Goal: Find specific page/section: Find specific page/section

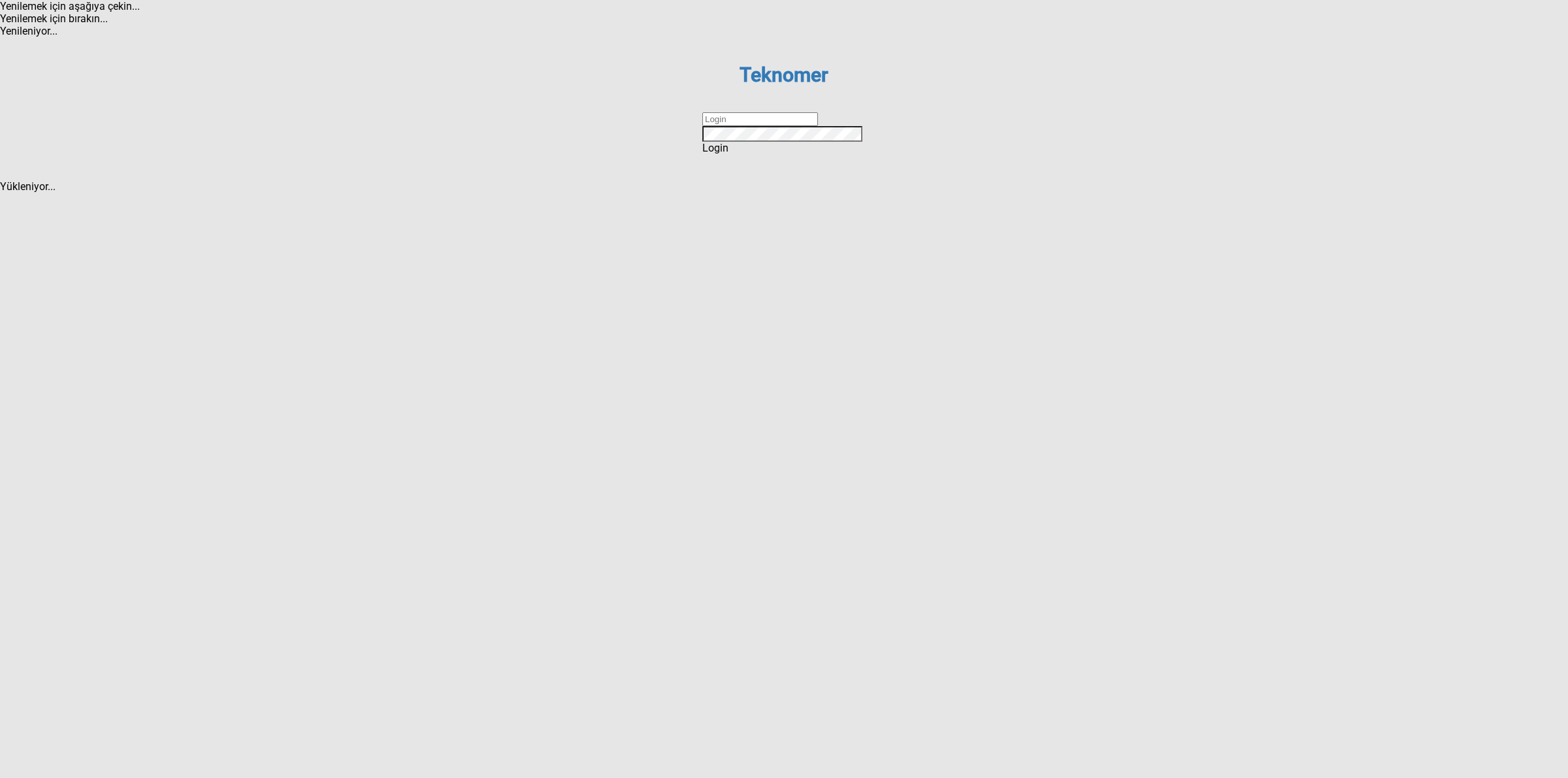
drag, startPoint x: 746, startPoint y: 393, endPoint x: 778, endPoint y: 401, distance: 33.0
click at [746, 126] on input "text" at bounding box center [760, 119] width 116 height 14
type input "DİZEM"
click at [764, 154] on div "Login" at bounding box center [784, 148] width 164 height 13
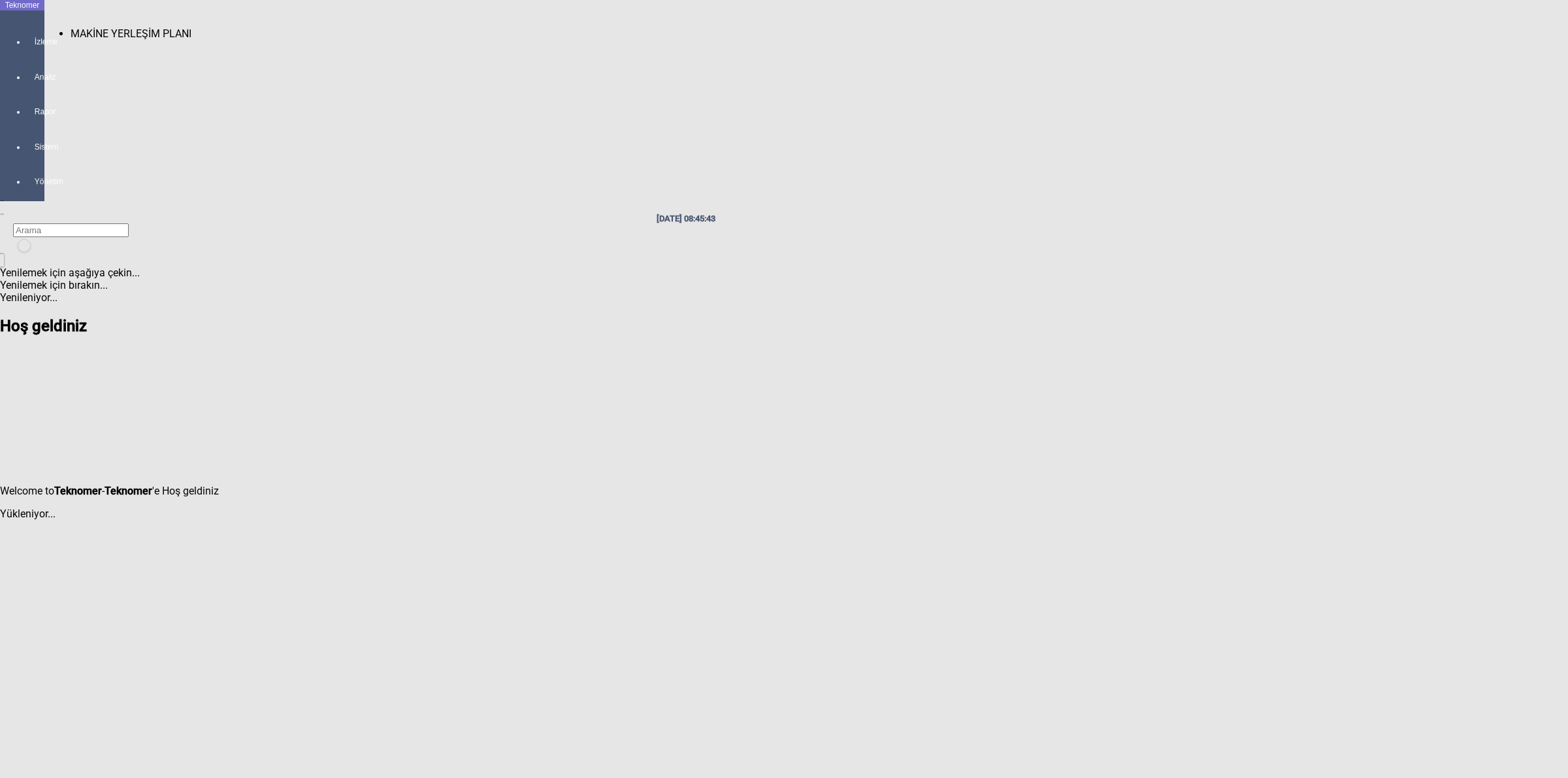
click at [26, 53] on div at bounding box center [35, 53] width 18 height 0
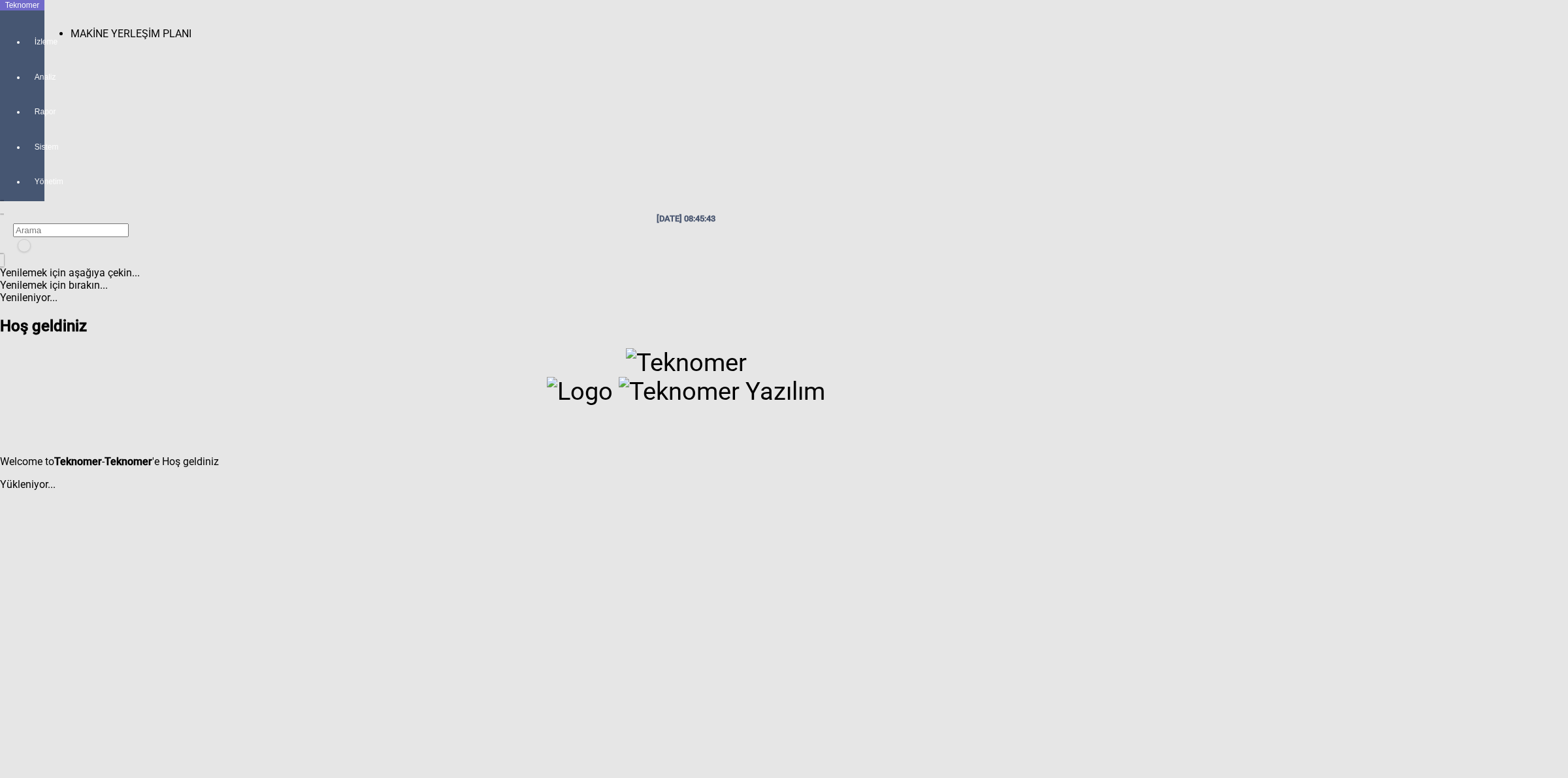
click at [125, 27] on span "MAKİNE YERLEŞİM PLANI" at bounding box center [130, 34] width 121 height 13
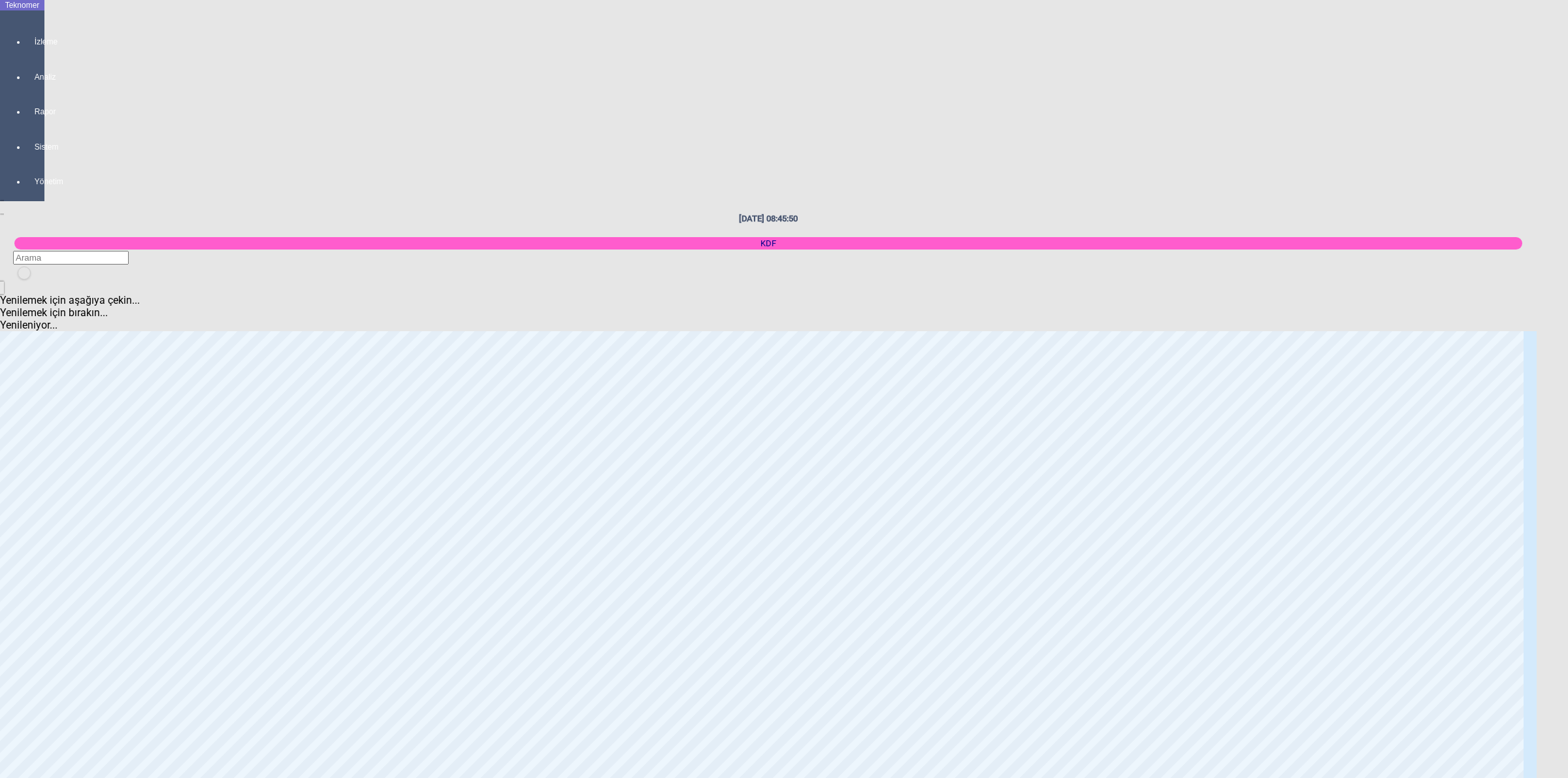
scroll to position [164, 0]
click at [1566, 442] on body "Teknomer İzleme Analiz Rapor Sistem Yönetim [DATE] 08:45:53 KDF Yenilemek için …" at bounding box center [784, 389] width 1568 height 778
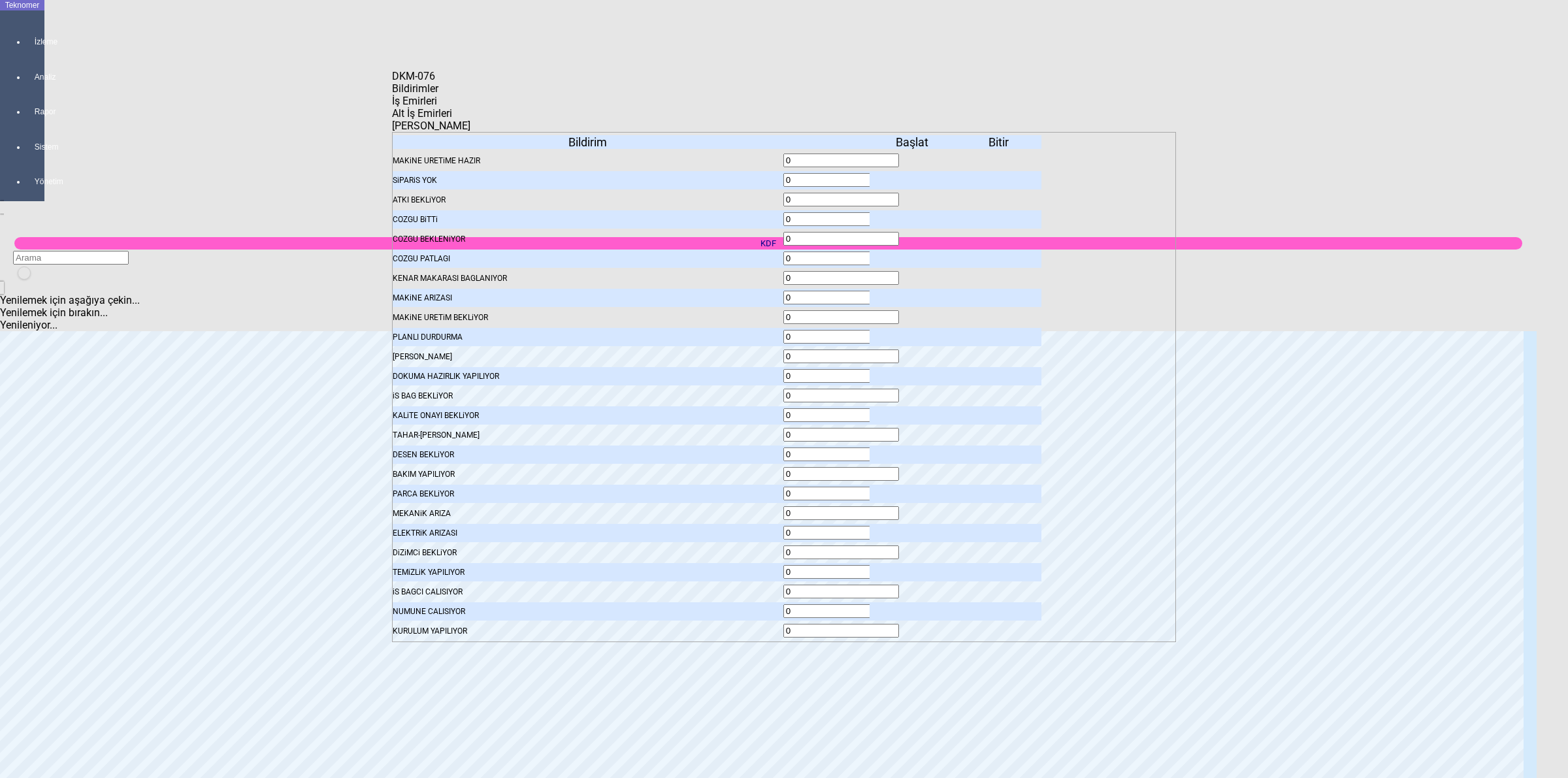
click at [437, 106] on span "İş Emirleri" at bounding box center [414, 101] width 45 height 13
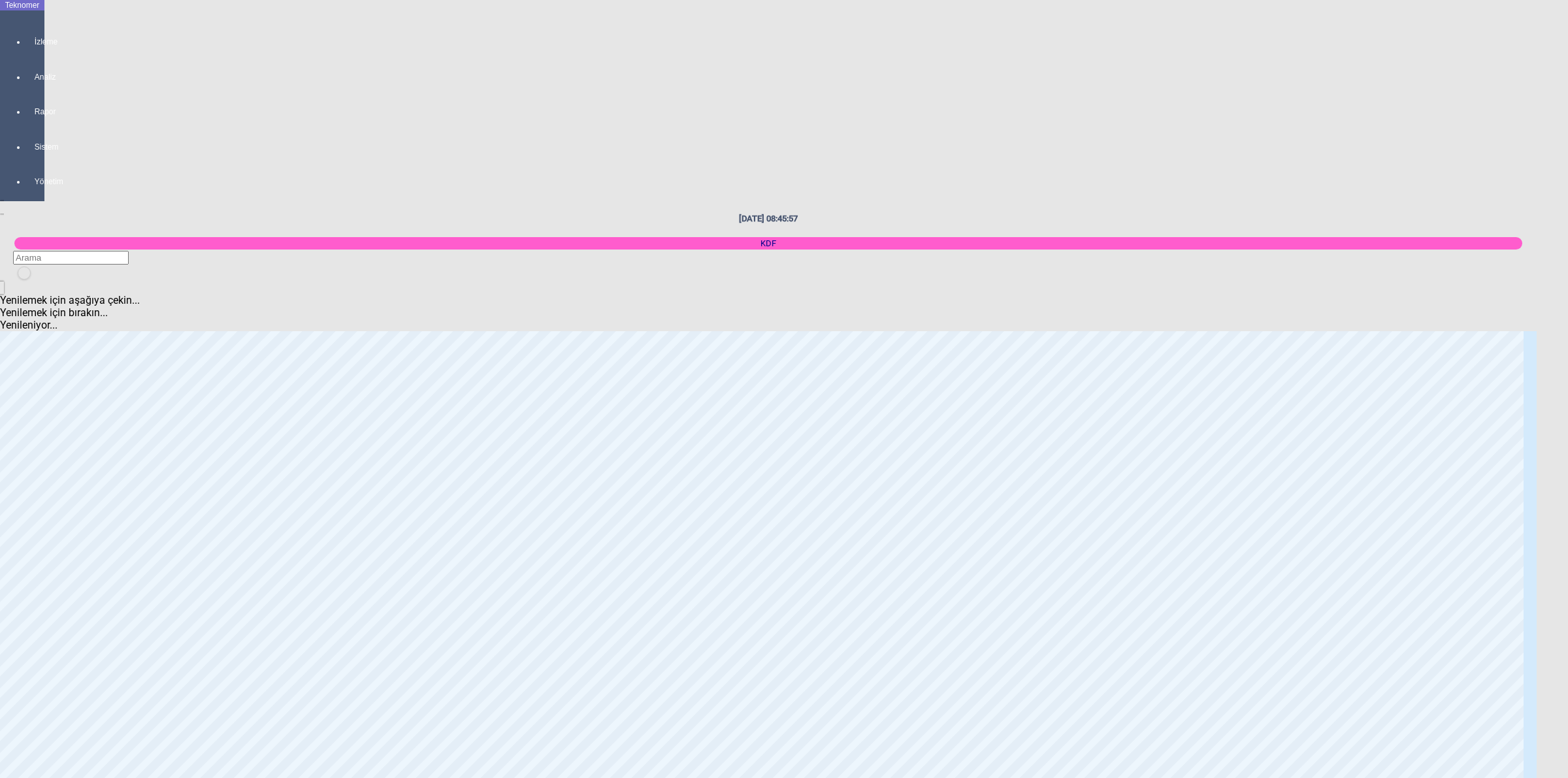
click at [1256, 329] on body "Teknomer İzleme Analiz Rapor Sistem Yönetim [DATE] 08:45:57 KDF Yenilemek için …" at bounding box center [784, 389] width 1568 height 778
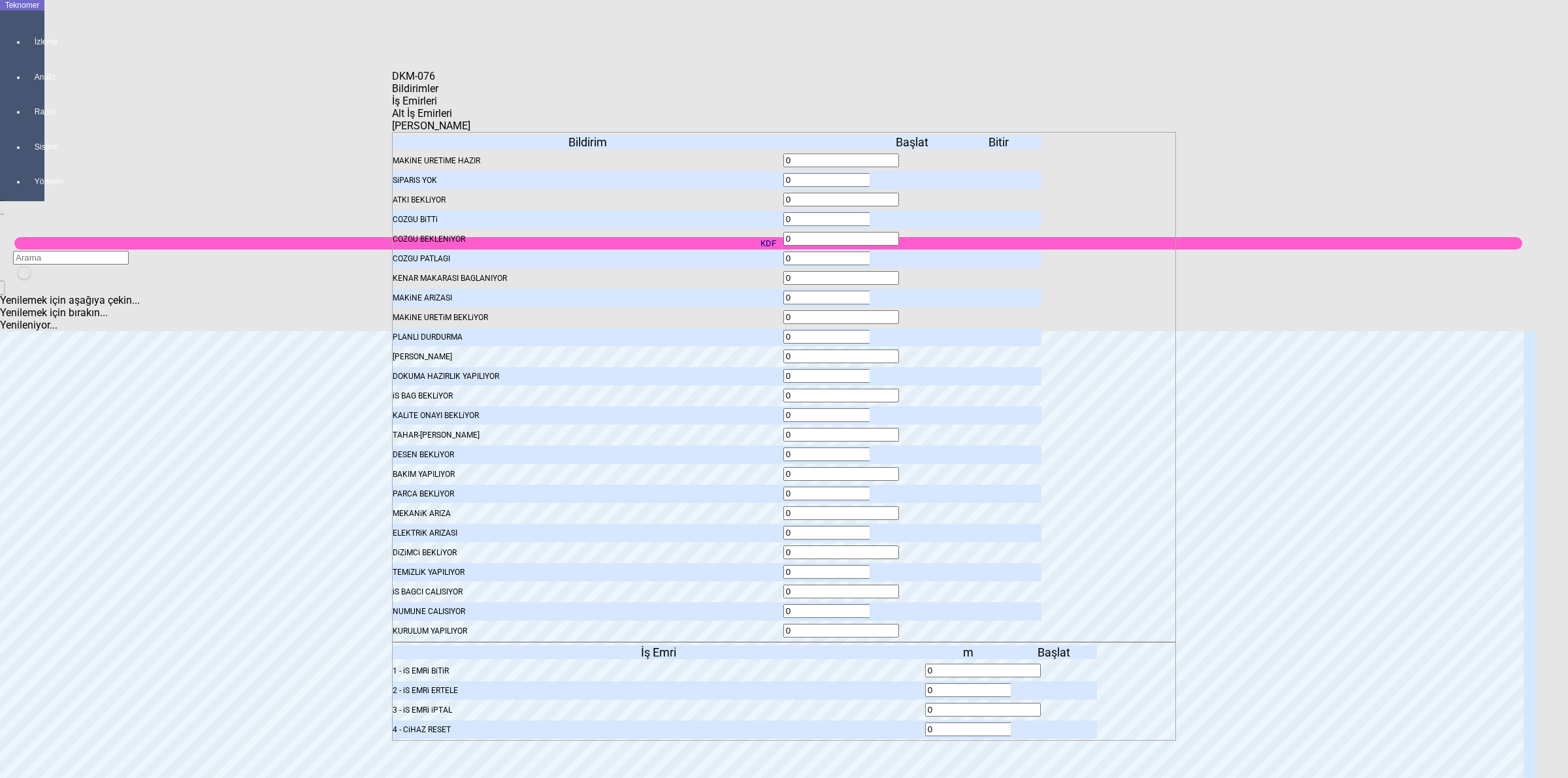
click at [438, 95] on span "Bildirimler" at bounding box center [415, 89] width 46 height 13
click at [913, 176] on icon at bounding box center [913, 180] width 0 height 9
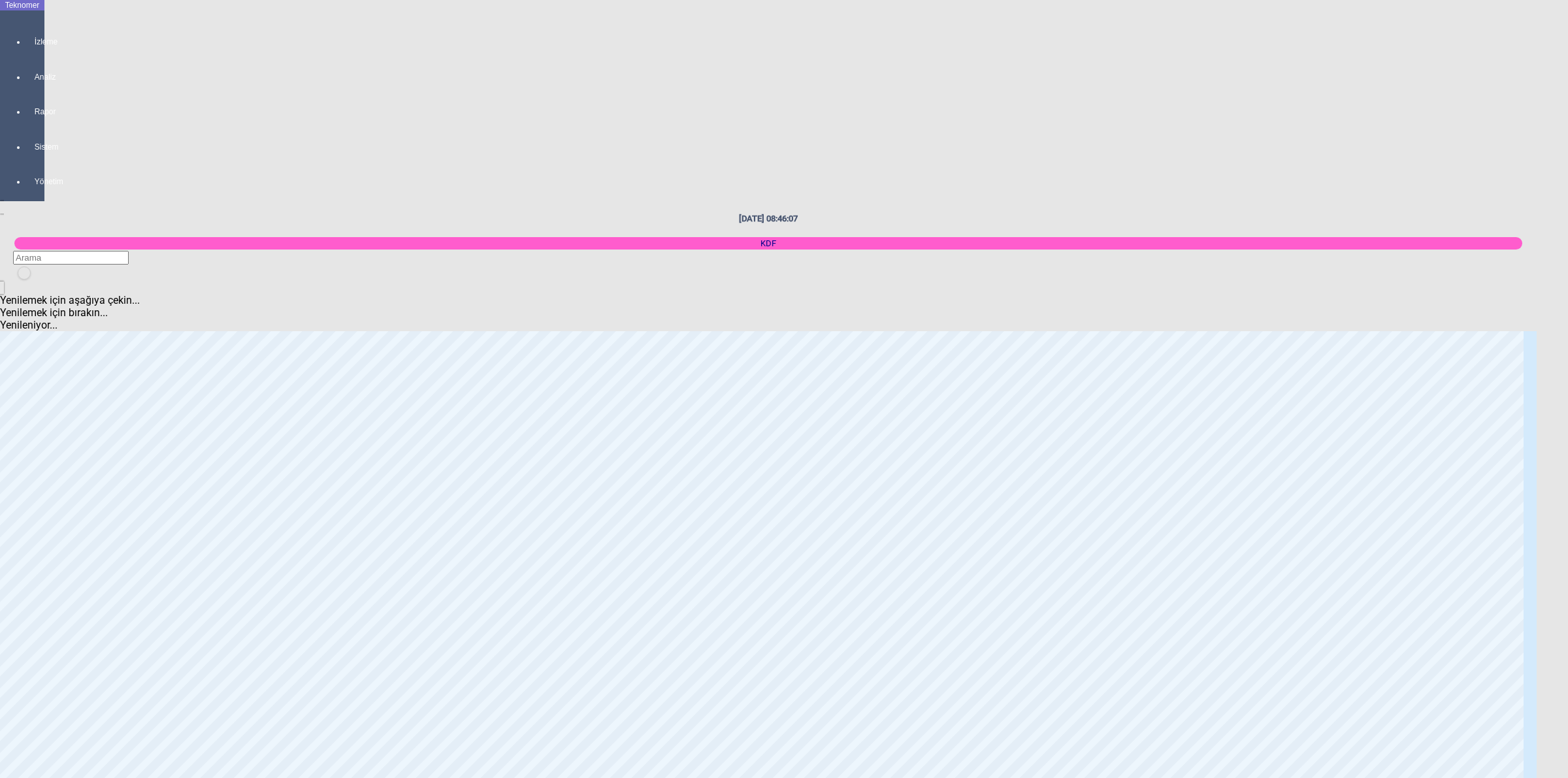
scroll to position [816, 0]
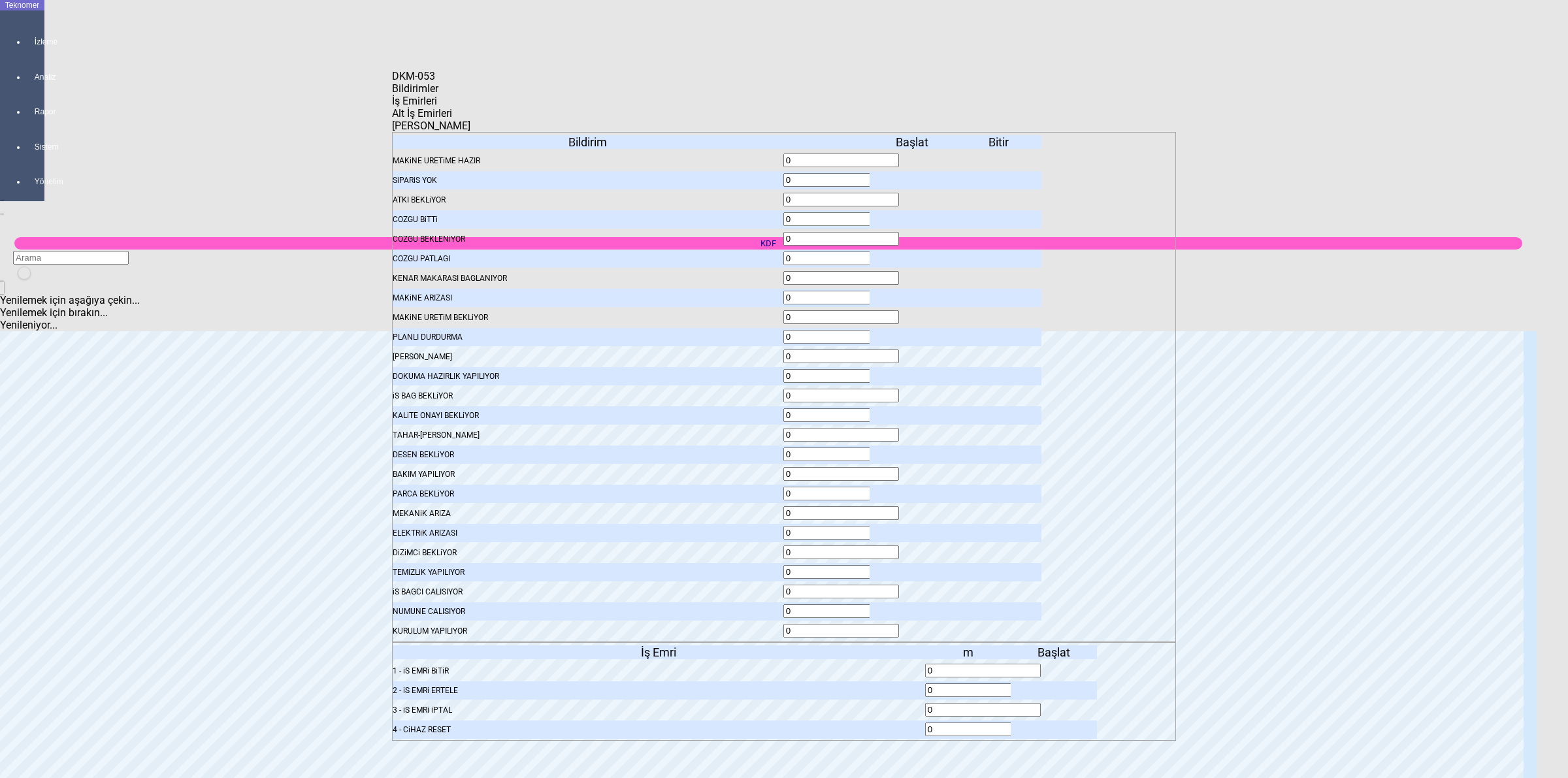
click at [437, 107] on span "İş Emirleri" at bounding box center [414, 101] width 45 height 13
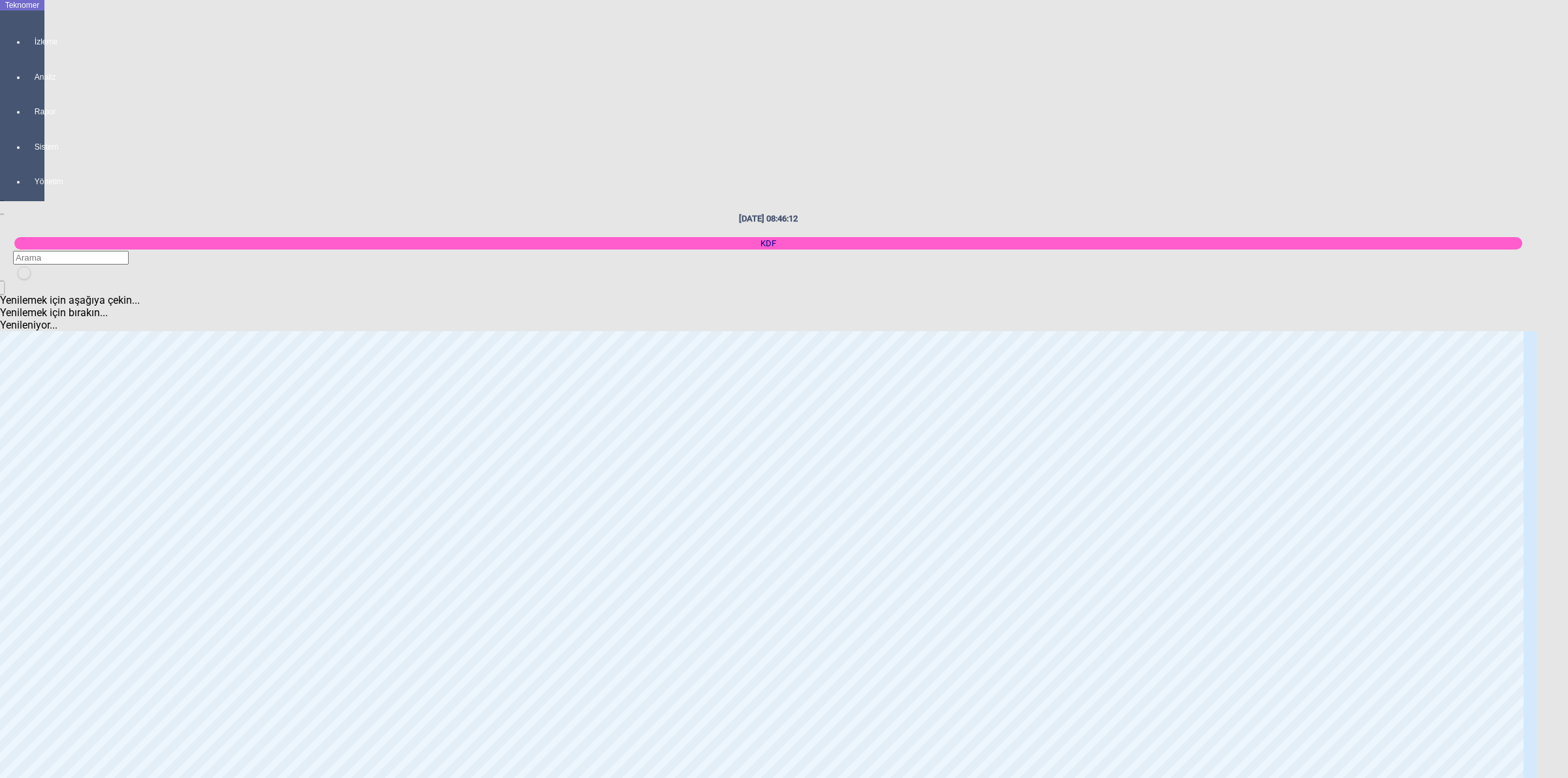
click at [1327, 183] on body "Teknomer İzleme Analiz Rapor Sistem Yönetim [DATE] 08:46:12 KDF Yenilemek için …" at bounding box center [784, 389] width 1568 height 778
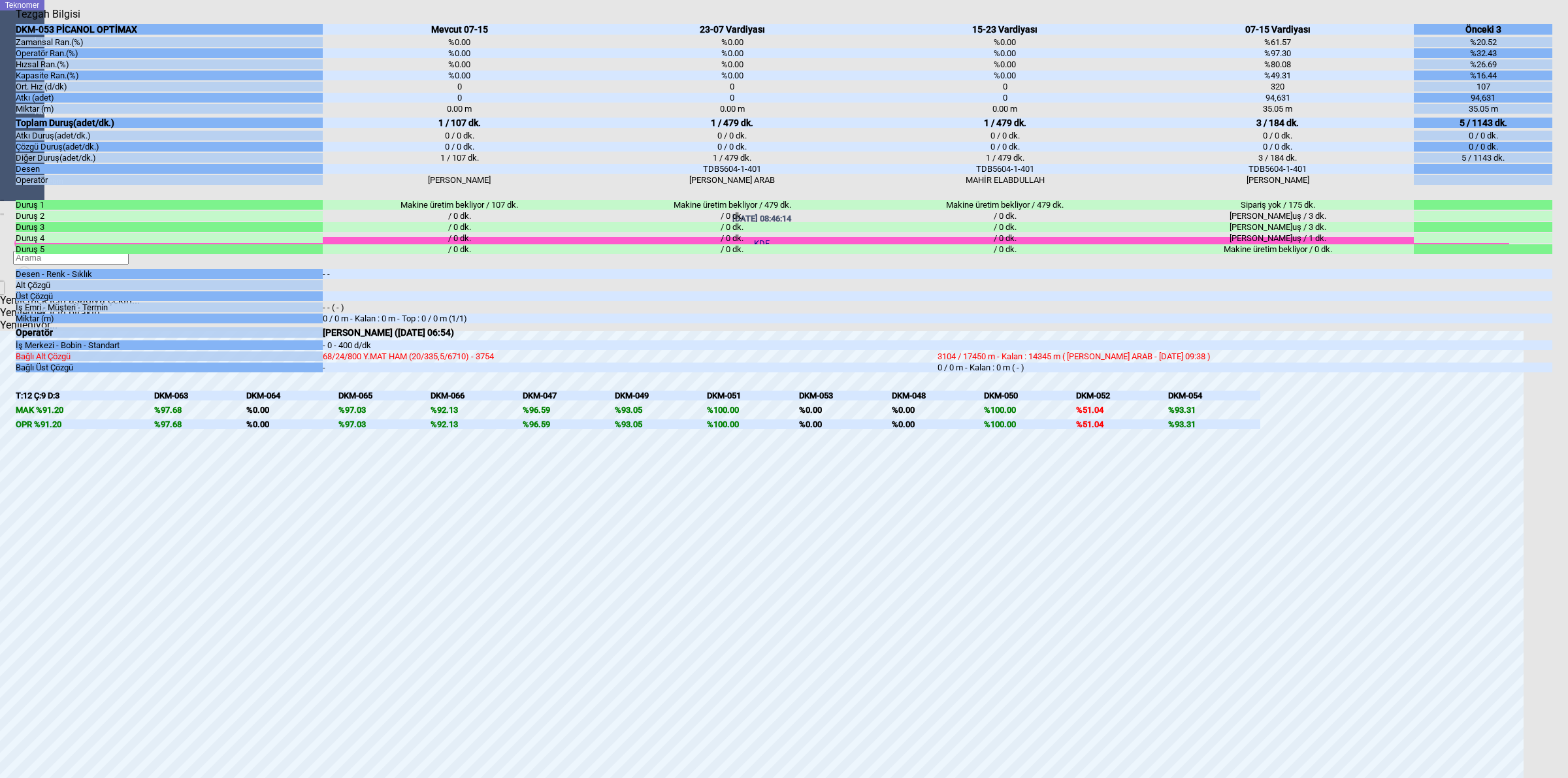
click at [1549, 413] on div "DKM-053 PİCANOL OPTİMAX Zamansal Ran.(%) Operatör Ran.(%) Hızsal Ran.(%) Kapasi…" at bounding box center [784, 384] width 1536 height 728
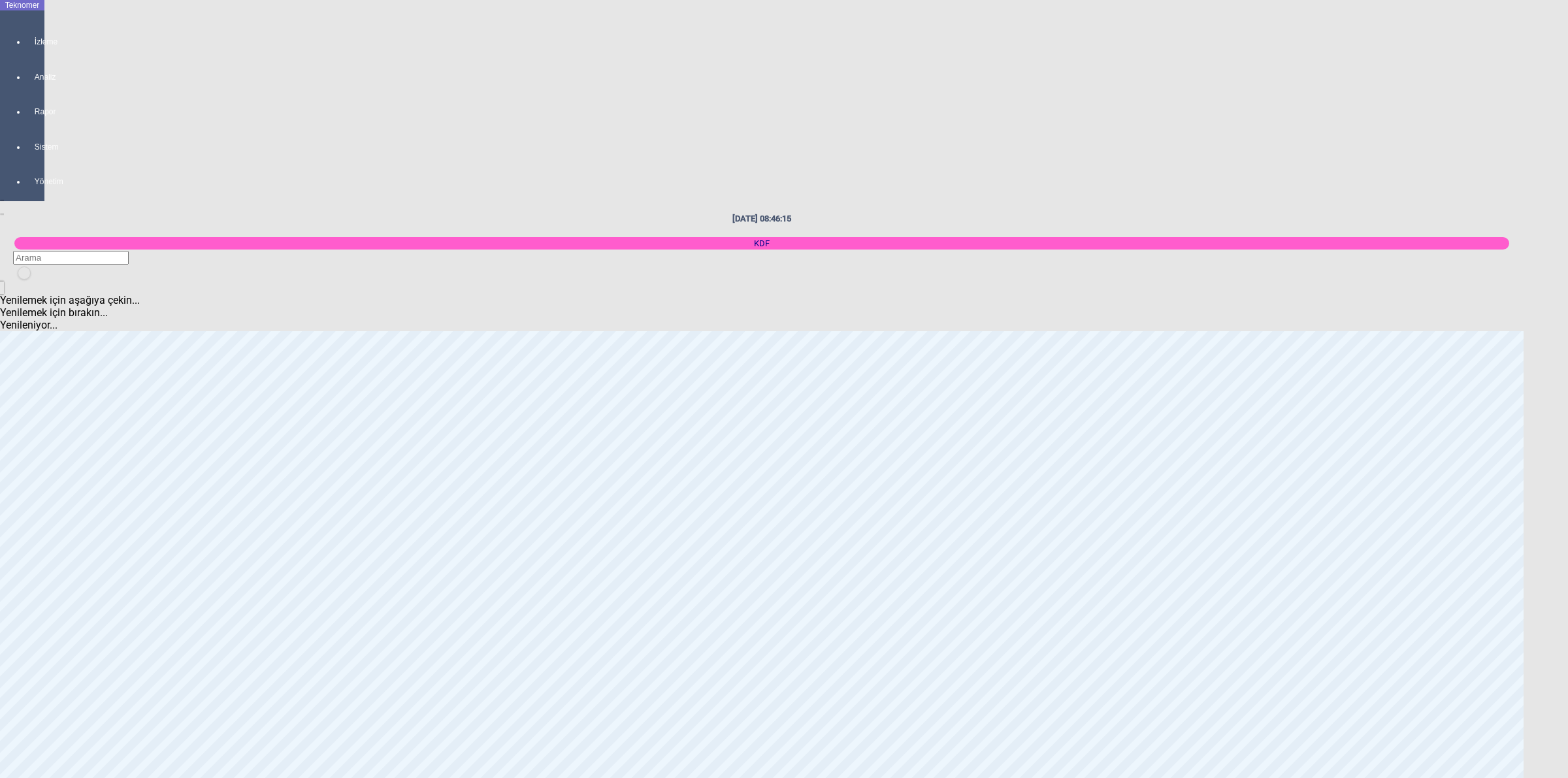
click at [1566, 476] on body "Teknomer İzleme Analiz Rapor Sistem Yönetim [DATE] 08:46:15 KDF Yenilemek için …" at bounding box center [784, 389] width 1568 height 778
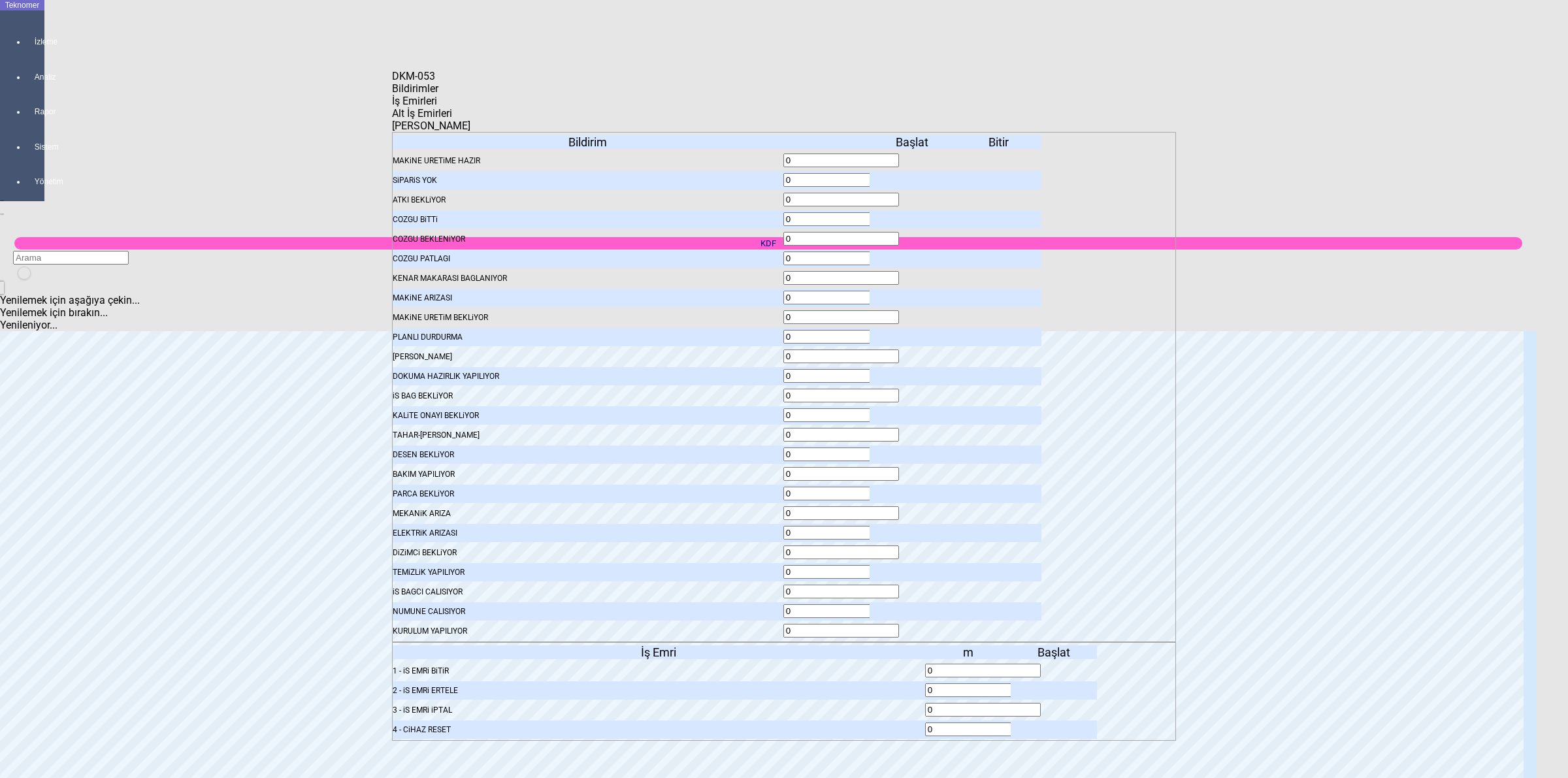
click at [438, 95] on span "Bildirimler" at bounding box center [415, 89] width 46 height 13
click at [913, 176] on icon at bounding box center [913, 180] width 0 height 9
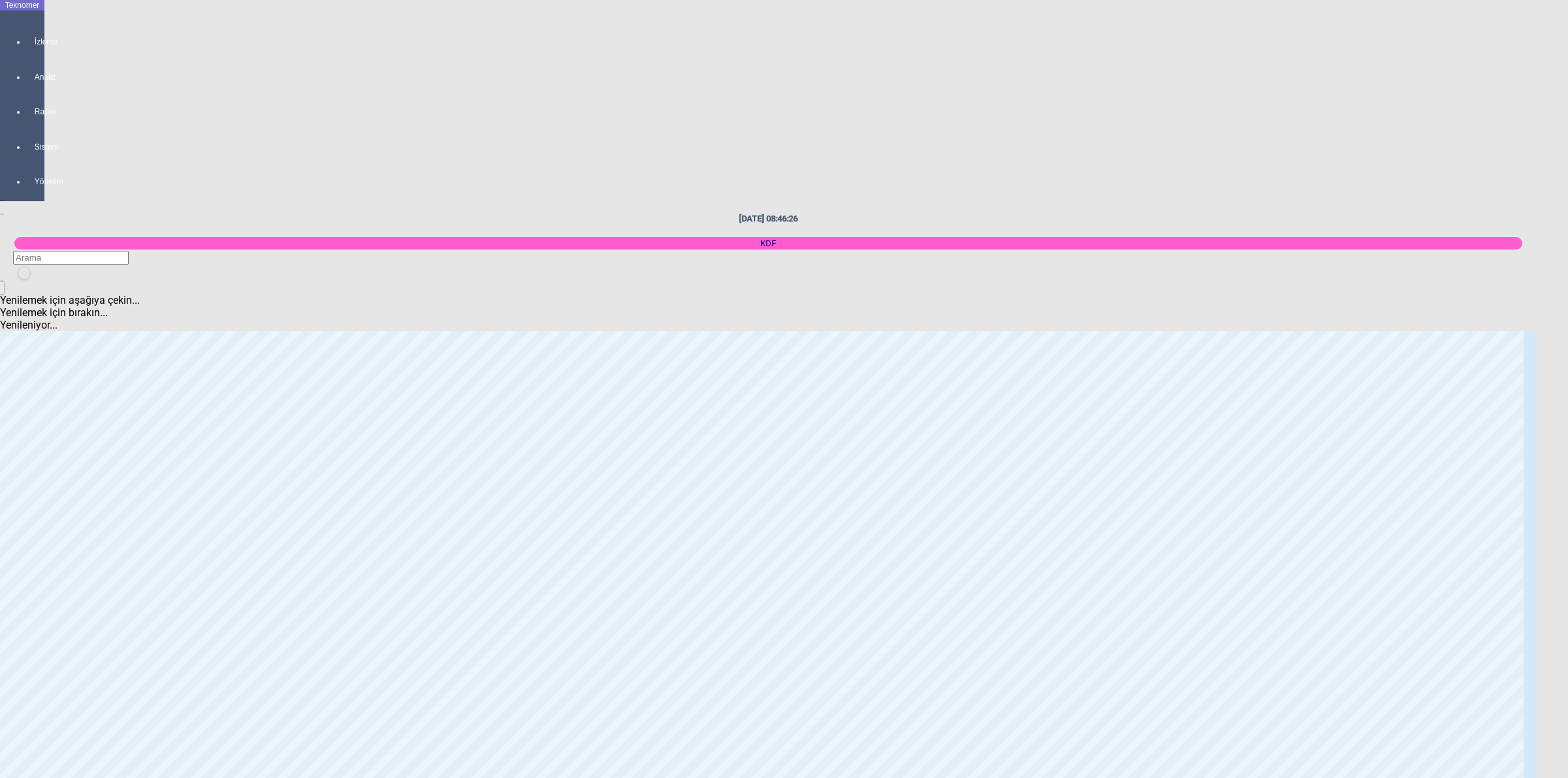
scroll to position [2204, 0]
click at [1566, 462] on body "Teknomer İzleme Analiz Rapor Sistem Yönetim [DATE] 08:46:30 KDF Yenilemek için …" at bounding box center [784, 389] width 1568 height 778
